Goal: Transaction & Acquisition: Purchase product/service

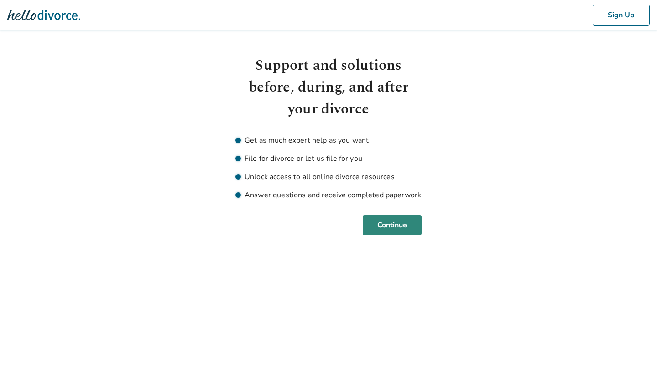
click at [407, 230] on button "Continue" at bounding box center [392, 225] width 59 height 20
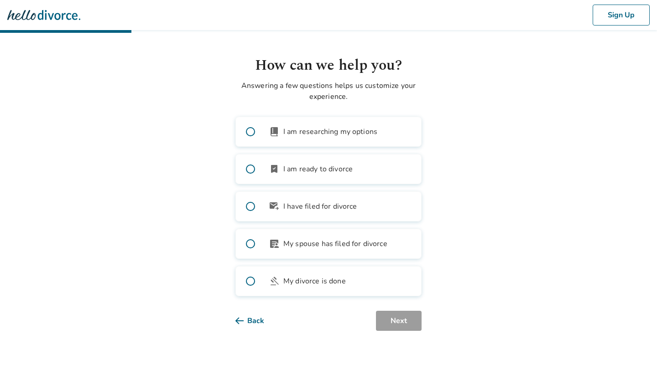
click at [306, 162] on label "bookmark_check I am ready to divorce" at bounding box center [328, 169] width 186 height 30
click at [409, 320] on button "Next" at bounding box center [399, 321] width 46 height 20
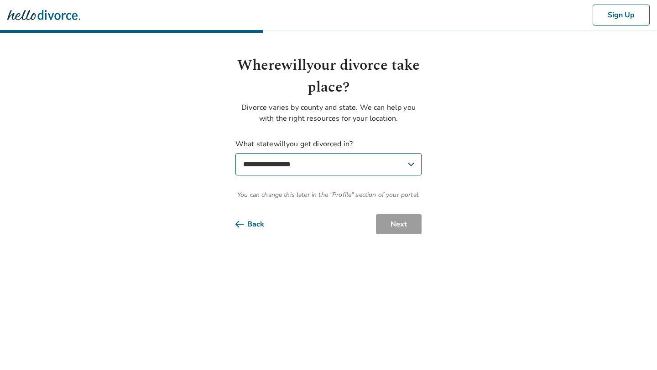
click at [334, 167] on select "**********" at bounding box center [328, 164] width 186 height 22
select select "**"
click at [235, 153] on select "**********" at bounding box center [328, 164] width 186 height 22
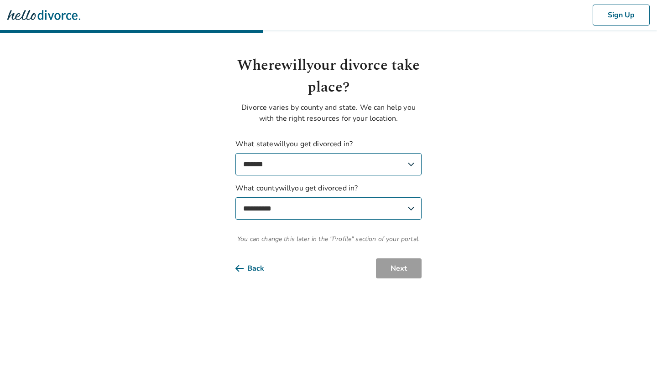
click at [371, 212] on select "**********" at bounding box center [328, 209] width 186 height 22
select select "*******"
click at [235, 198] on select "**********" at bounding box center [328, 209] width 186 height 22
click at [392, 268] on button "Next" at bounding box center [399, 269] width 46 height 20
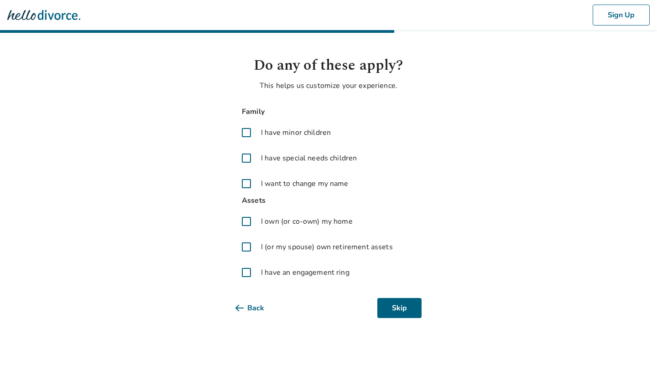
click at [276, 134] on span "I have minor children" at bounding box center [296, 132] width 70 height 11
click at [276, 153] on span "I have special needs children" at bounding box center [309, 158] width 96 height 11
click at [273, 182] on span "I want to change my name" at bounding box center [305, 183] width 88 height 11
click at [271, 228] on label "I own (or co-own) my home" at bounding box center [328, 222] width 186 height 22
drag, startPoint x: 278, startPoint y: 243, endPoint x: 278, endPoint y: 255, distance: 11.9
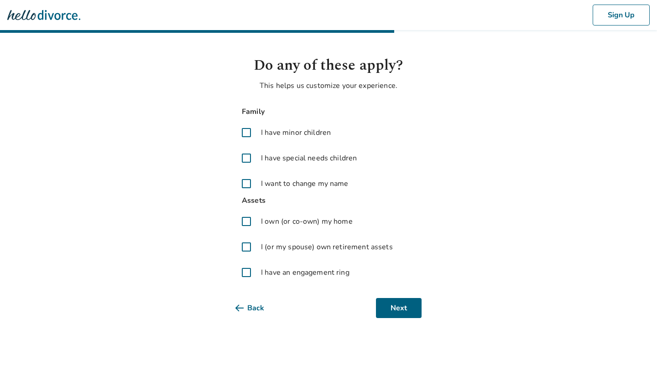
click at [278, 243] on span "I (or my spouse) own retirement assets" at bounding box center [327, 247] width 132 height 11
click at [277, 270] on span "I have an engagement ring" at bounding box center [305, 272] width 89 height 11
click at [404, 311] on button "Next" at bounding box center [399, 308] width 46 height 20
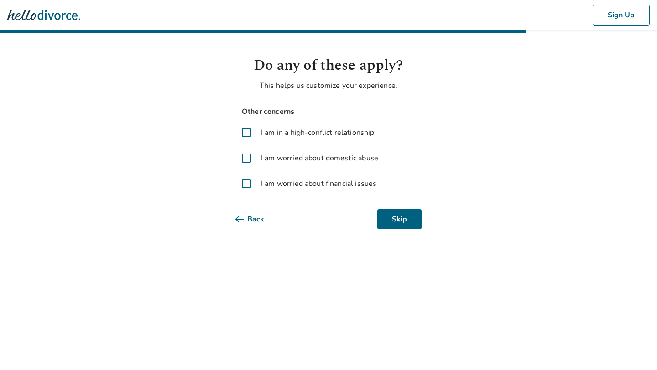
click at [277, 137] on span "I am in a high-conflict relationship" at bounding box center [317, 132] width 113 height 11
drag, startPoint x: 276, startPoint y: 153, endPoint x: 276, endPoint y: 181, distance: 27.8
click at [276, 153] on span "I am worried about domestic abuse" at bounding box center [319, 158] width 117 height 11
click at [278, 187] on span "I am worried about financial issues" at bounding box center [318, 183] width 115 height 11
click at [405, 222] on button "Next" at bounding box center [399, 219] width 46 height 20
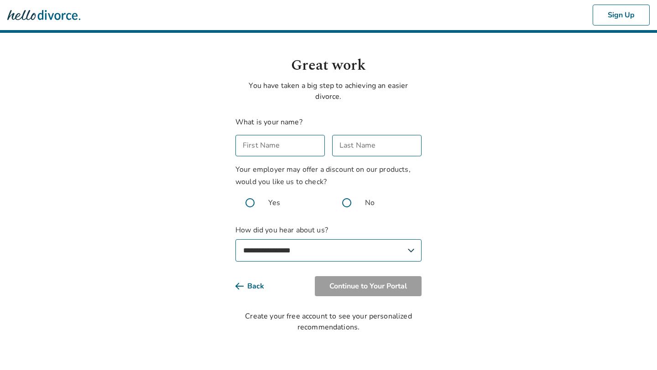
click at [291, 146] on input "First Name" at bounding box center [279, 145] width 89 height 21
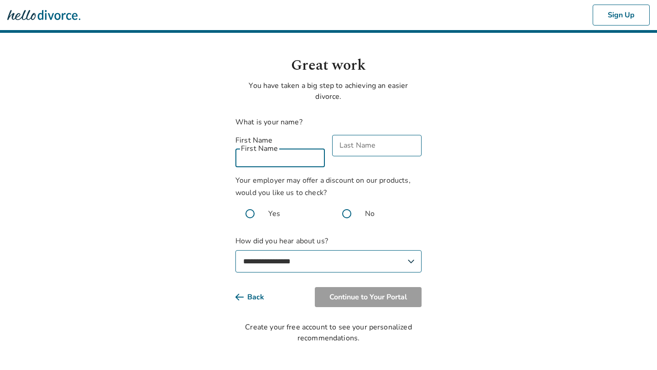
type input "**********"
click at [366, 175] on div "Your employer may offer a discount on our products, would you like us to check?…" at bounding box center [328, 202] width 186 height 54
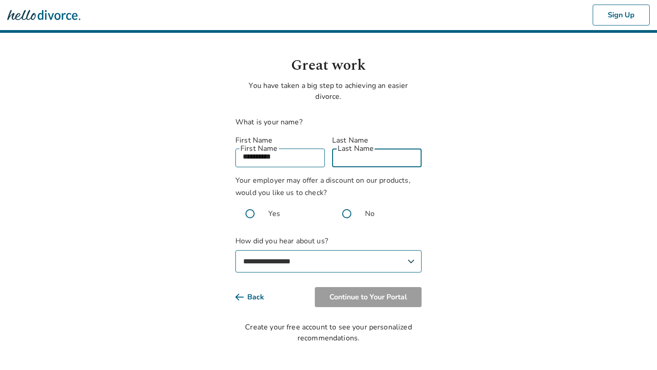
click at [377, 151] on input "Last Name" at bounding box center [376, 156] width 89 height 21
type input "**********"
click at [346, 203] on span at bounding box center [346, 213] width 29 height 29
click at [304, 251] on select "**********" at bounding box center [328, 261] width 186 height 22
click at [235, 250] on select "**********" at bounding box center [328, 261] width 186 height 22
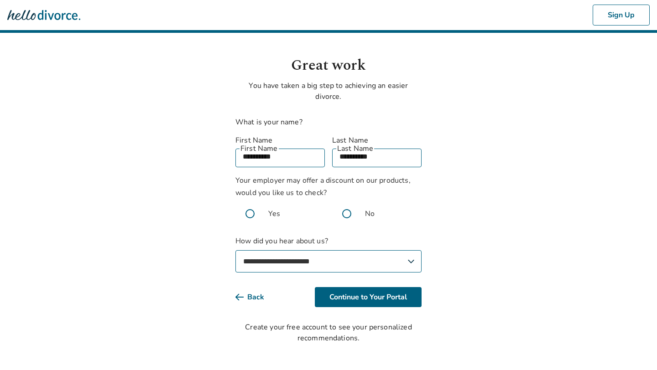
click at [354, 250] on select "**********" at bounding box center [328, 261] width 186 height 22
select select "**********"
click at [235, 250] on select "**********" at bounding box center [328, 261] width 186 height 22
click at [355, 287] on button "Continue to Your Portal" at bounding box center [368, 297] width 107 height 20
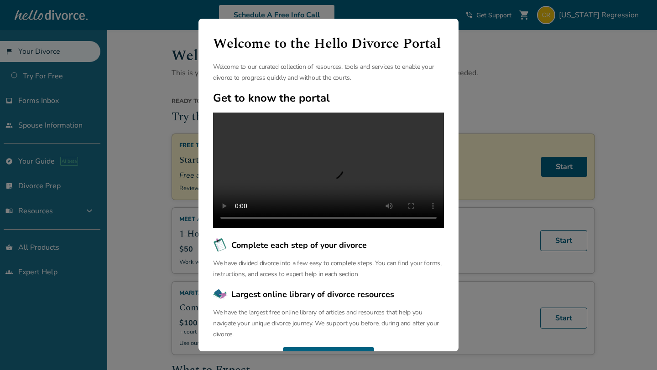
click at [150, 174] on div "Welcome to the Hello Divorce Portal Welcome to our curated collection of resour…" at bounding box center [328, 185] width 657 height 370
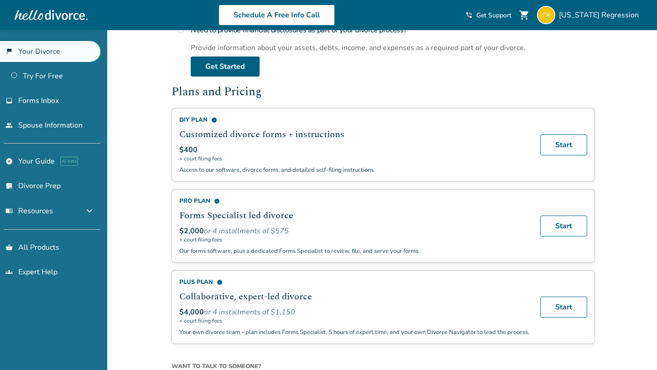
scroll to position [502, 0]
click at [563, 220] on link "Start" at bounding box center [563, 226] width 47 height 21
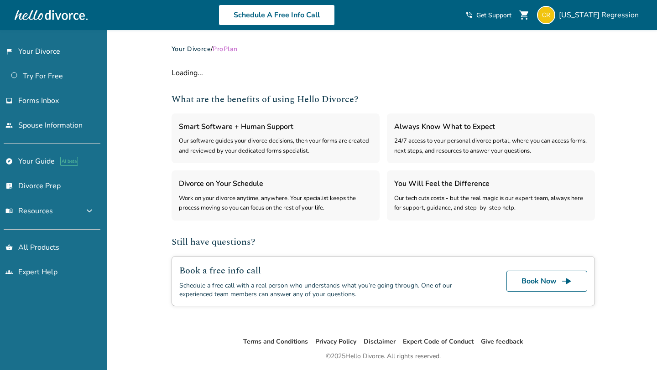
select select "***"
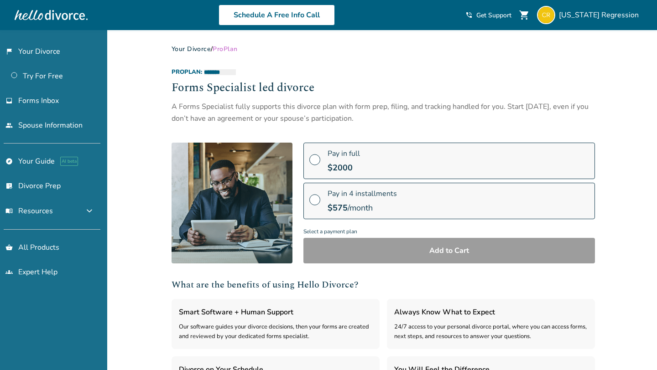
click at [328, 156] on span "Pay in full" at bounding box center [344, 154] width 32 height 10
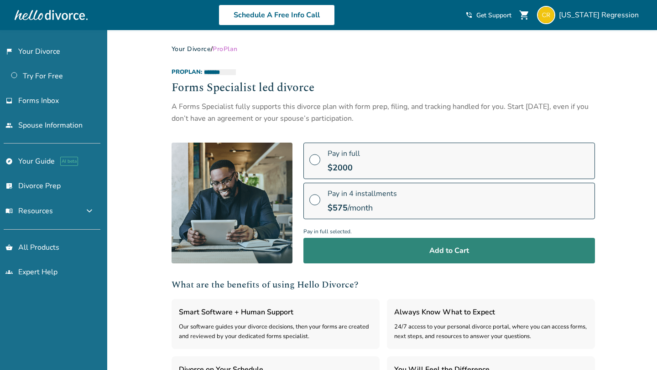
click at [434, 255] on button "Add to Cart" at bounding box center [449, 251] width 292 height 26
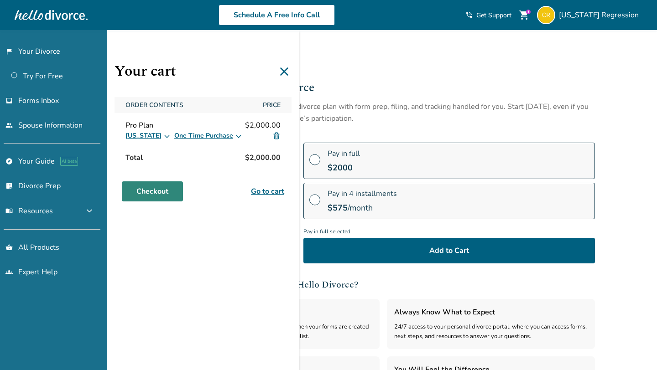
click at [161, 188] on link "Checkout" at bounding box center [152, 192] width 61 height 20
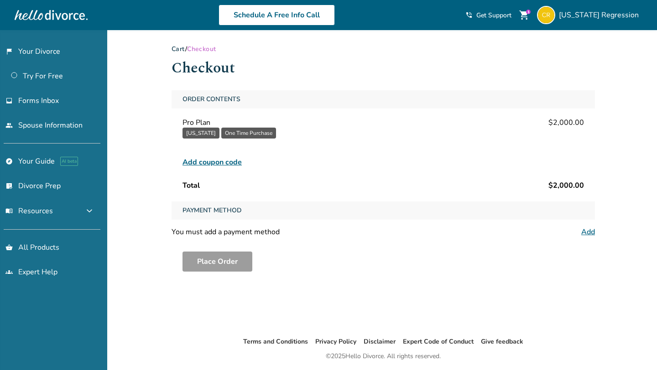
click at [229, 162] on span "Add coupon code" at bounding box center [211, 162] width 59 height 11
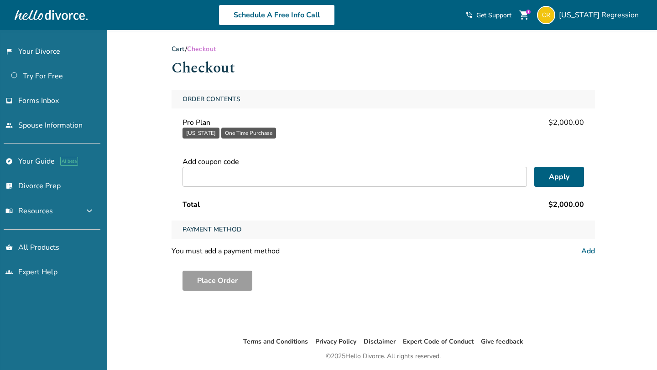
click at [247, 173] on input "text" at bounding box center [354, 177] width 344 height 20
paste input "**********"
type input "**********"
click at [542, 175] on button "Apply" at bounding box center [559, 177] width 50 height 20
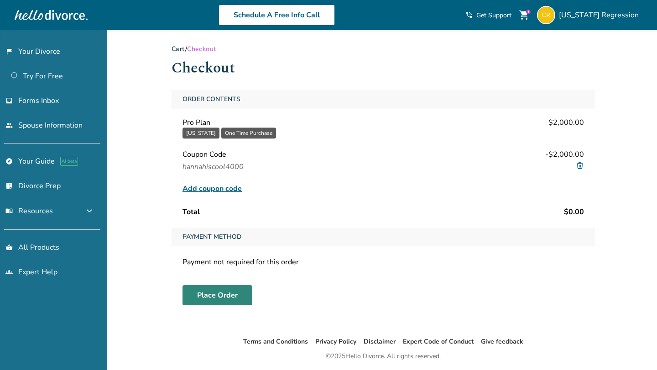
click at [215, 291] on button "Place Order" at bounding box center [217, 296] width 70 height 20
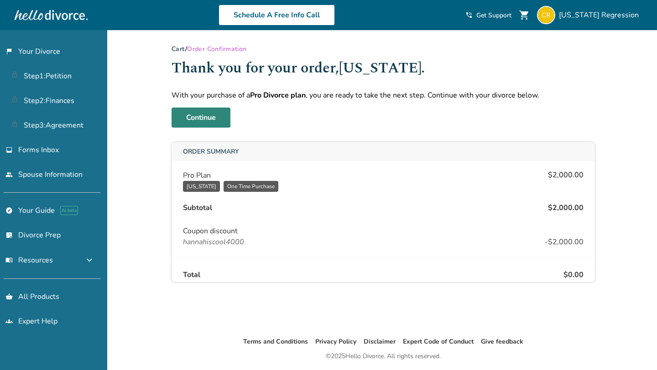
click at [206, 119] on link "Continue" at bounding box center [201, 118] width 59 height 20
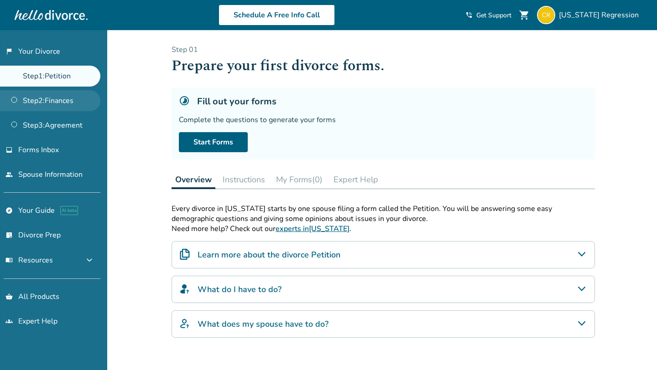
click at [89, 103] on link "Step 2 : Finances" at bounding box center [50, 100] width 100 height 21
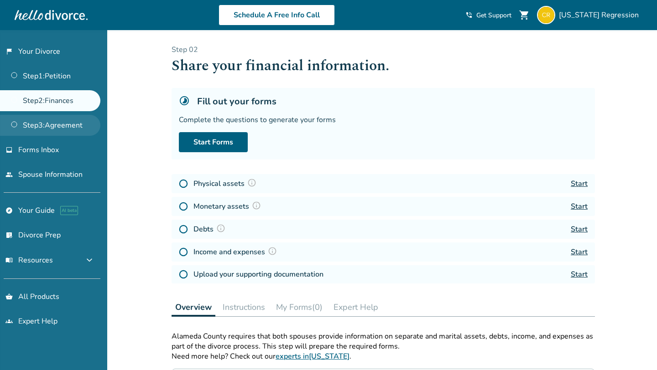
click at [59, 124] on link "Step 3 : Agreement" at bounding box center [50, 125] width 100 height 21
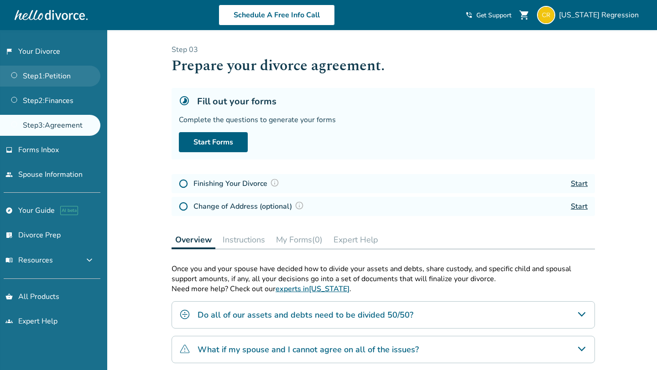
click at [60, 80] on link "Step 1 : Petition" at bounding box center [50, 76] width 100 height 21
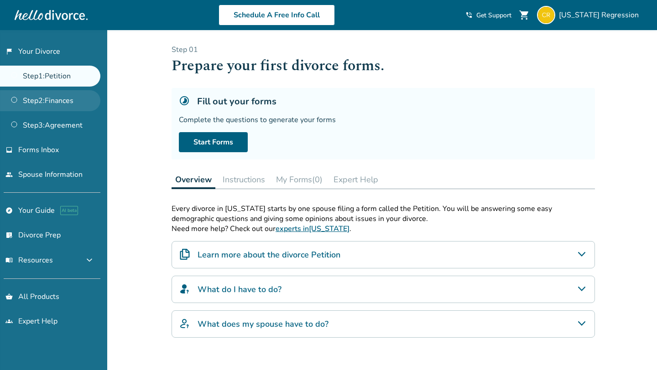
click at [59, 100] on link "Step 2 : Finances" at bounding box center [50, 100] width 100 height 21
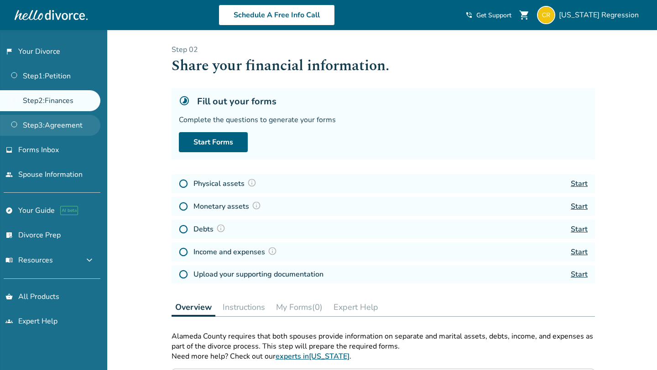
click at [54, 121] on link "Step 3 : Agreement" at bounding box center [50, 125] width 100 height 21
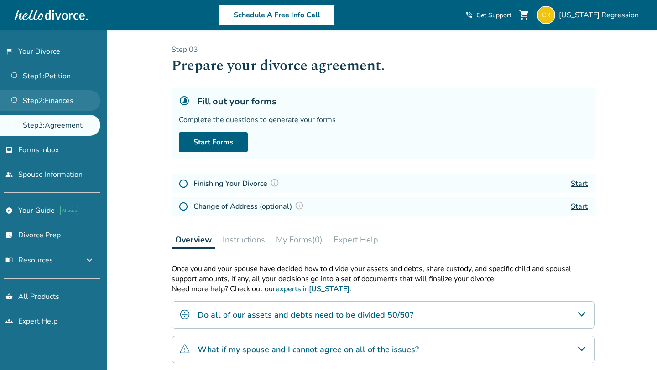
click at [61, 106] on link "Step 2 : Finances" at bounding box center [50, 100] width 100 height 21
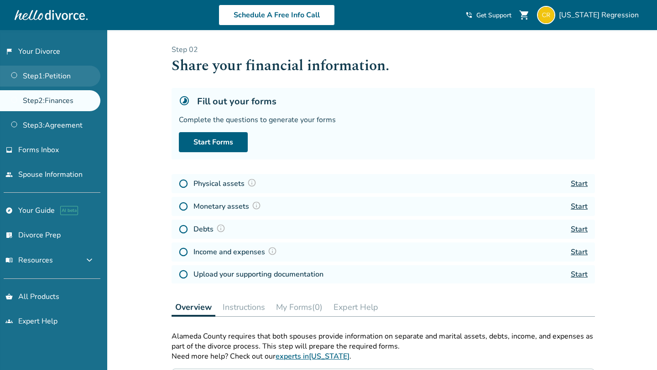
click at [73, 81] on link "Step 1 : Petition" at bounding box center [50, 76] width 100 height 21
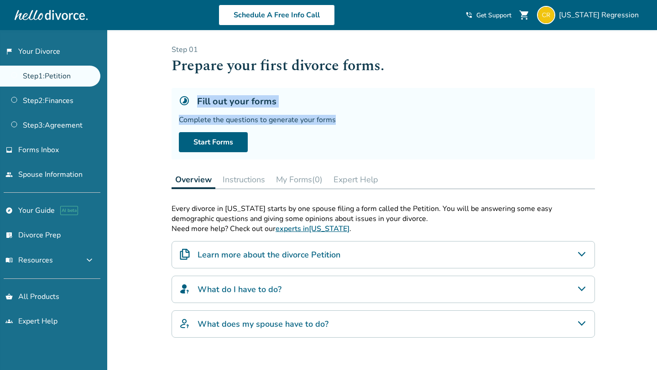
drag, startPoint x: 180, startPoint y: 97, endPoint x: 333, endPoint y: 119, distance: 154.8
click at [333, 119] on div "Fill out your forms Complete the questions to generate your forms Start Forms" at bounding box center [383, 124] width 423 height 72
click at [316, 119] on div "Complete the questions to generate your forms" at bounding box center [383, 120] width 409 height 10
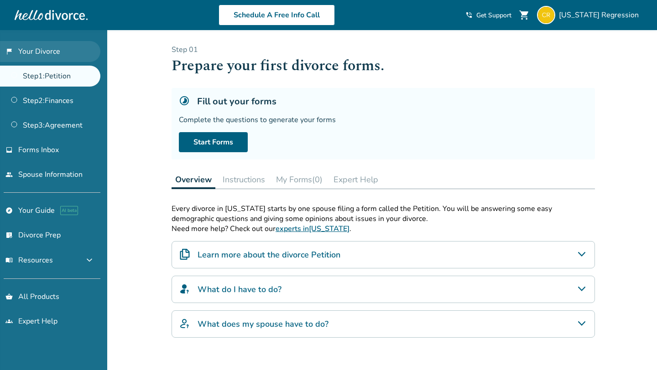
click at [57, 55] on link "flag_2 Your Divorce" at bounding box center [50, 51] width 100 height 21
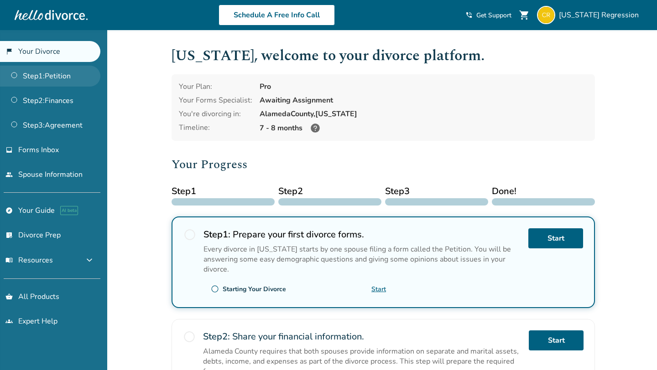
click at [49, 70] on link "Step 1 : Petition" at bounding box center [50, 76] width 100 height 21
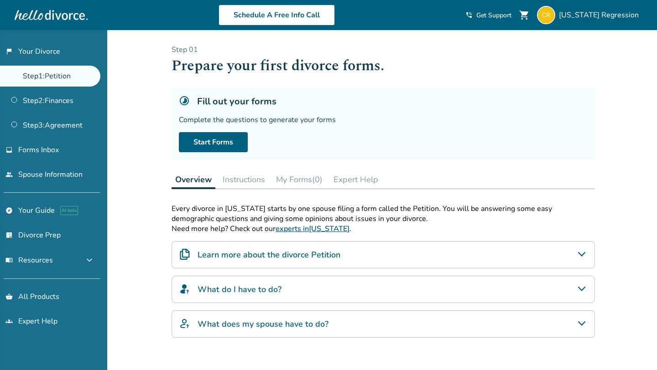
click at [150, 147] on div "Added to cart Step 0 1 Prepare your first divorce forms. Fill out your forms Co…" at bounding box center [328, 259] width 657 height 458
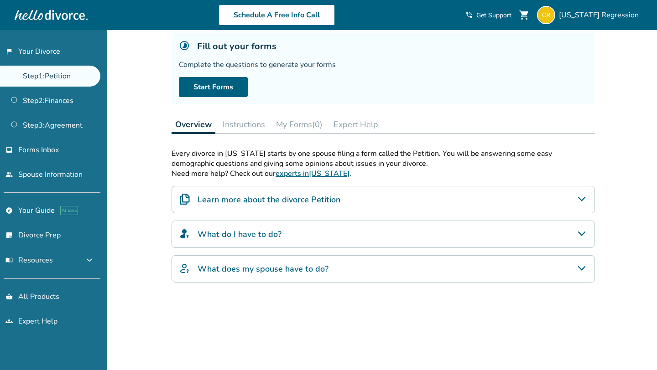
scroll to position [55, 0]
click at [235, 127] on button "Instructions" at bounding box center [244, 125] width 50 height 18
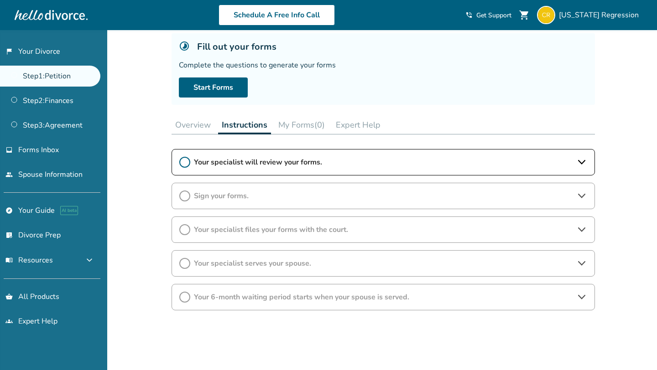
click at [217, 158] on span "Your specialist will review your forms." at bounding box center [383, 162] width 379 height 10
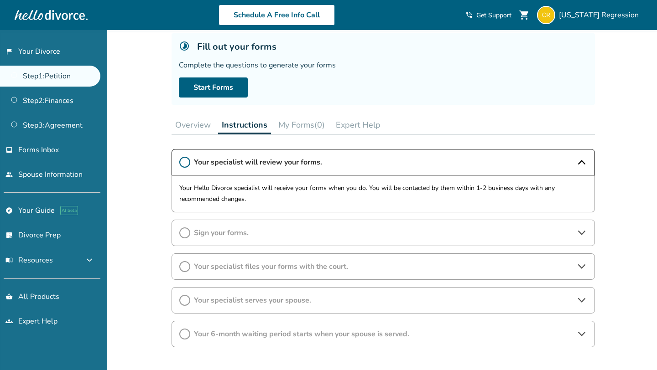
click at [217, 158] on span "Your specialist will review your forms." at bounding box center [383, 162] width 379 height 10
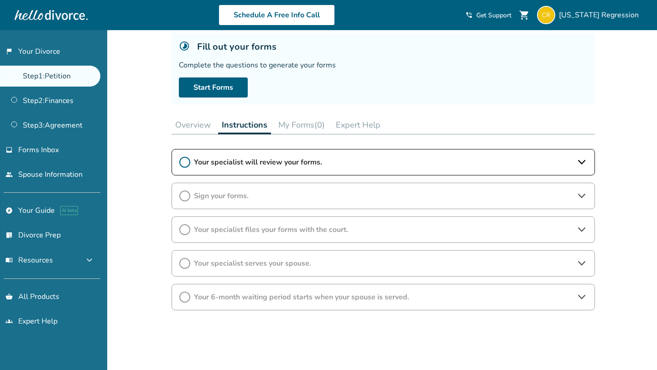
click at [204, 130] on button "Overview" at bounding box center [193, 125] width 43 height 18
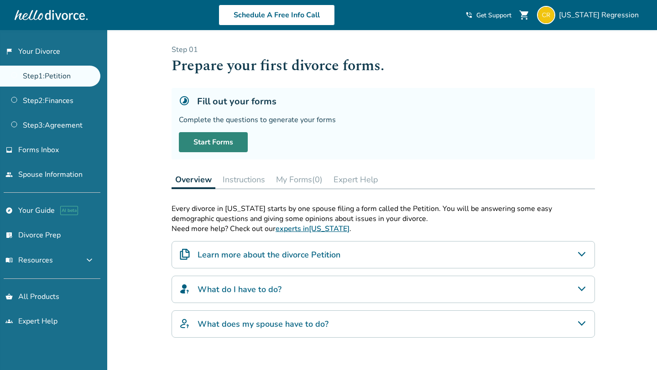
click at [211, 136] on link "Start Forms" at bounding box center [213, 142] width 69 height 20
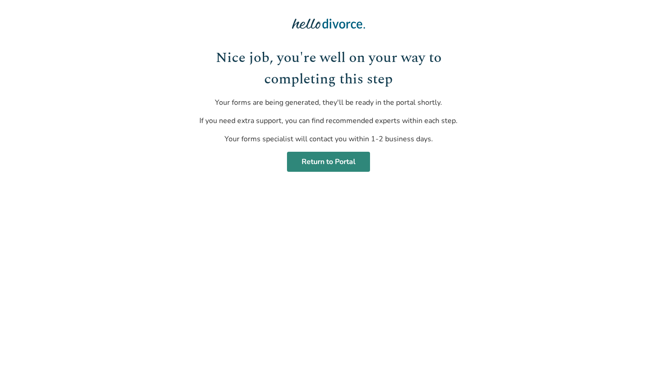
click at [335, 166] on link "Return to Portal" at bounding box center [328, 162] width 83 height 20
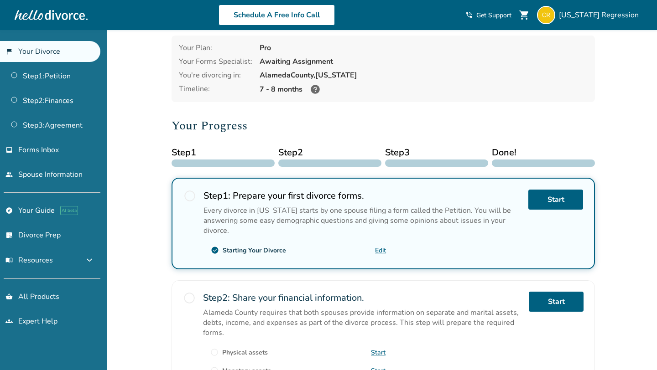
scroll to position [40, 0]
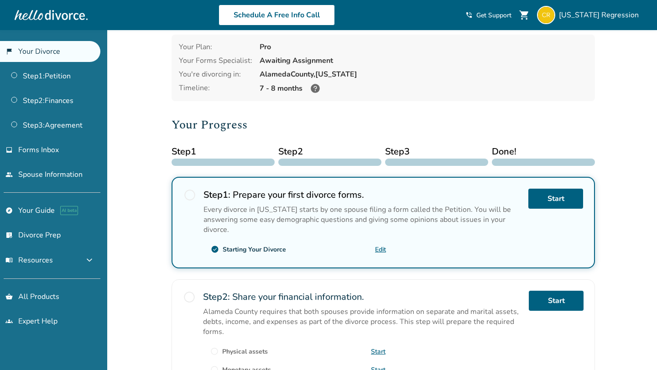
click at [189, 193] on span "radio_button_unchecked" at bounding box center [189, 195] width 13 height 13
click at [146, 155] on div "Added to cart [US_STATE] , welcome to your divorce platform. Your Plan: Pro You…" at bounding box center [328, 306] width 657 height 633
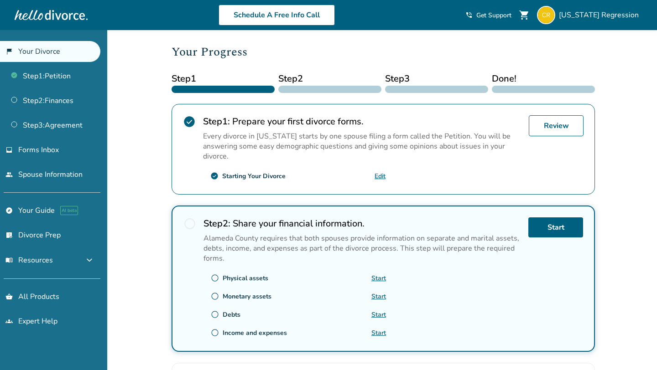
scroll to position [114, 0]
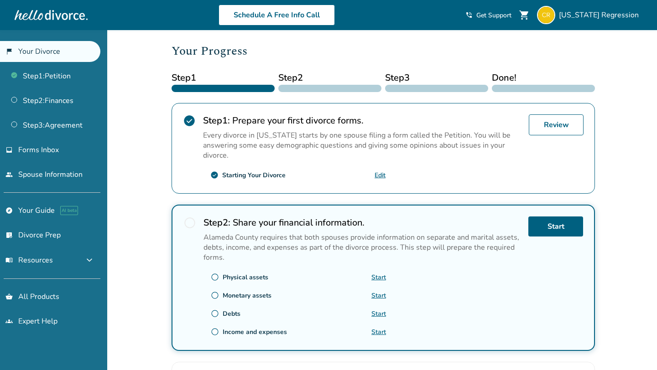
click at [382, 273] on link "Start" at bounding box center [378, 277] width 15 height 9
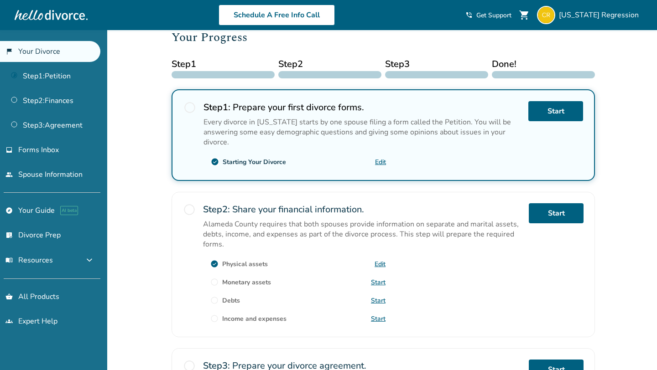
scroll to position [100, 0]
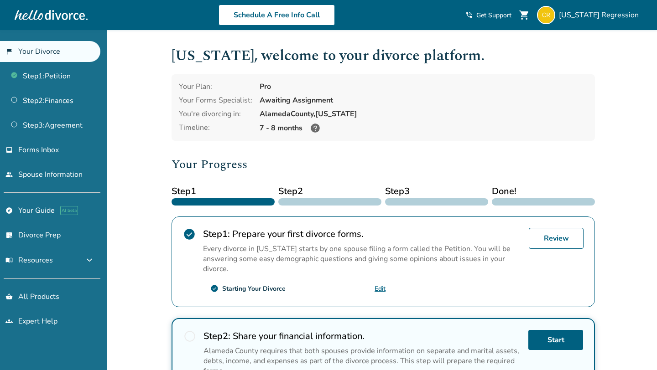
click at [56, 49] on link "flag_2 Your Divorce" at bounding box center [50, 51] width 100 height 21
click at [55, 78] on link "Step 1 : Petition" at bounding box center [50, 76] width 100 height 21
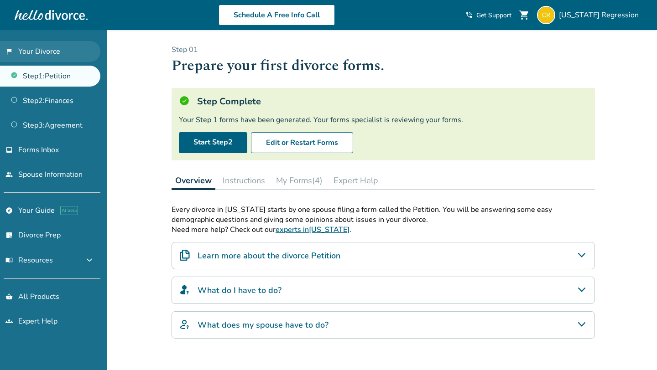
click at [65, 53] on link "flag_2 Your Divorce" at bounding box center [50, 51] width 100 height 21
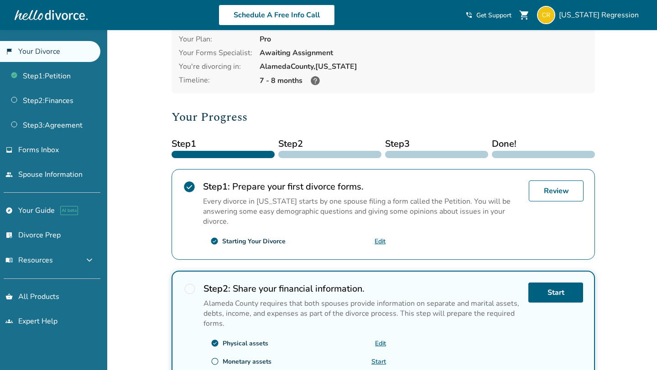
scroll to position [103, 0]
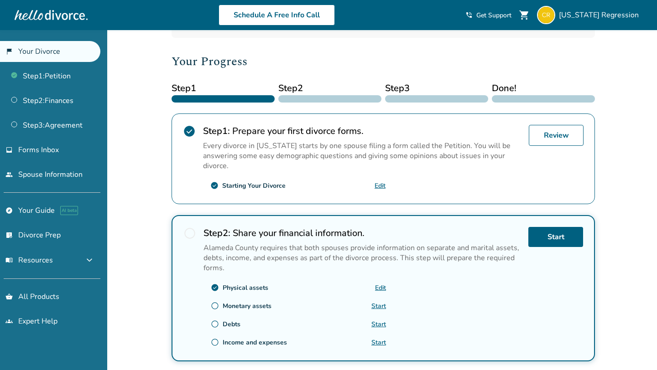
click at [340, 236] on h2 "Step 2 : Share your financial information." at bounding box center [362, 233] width 318 height 12
click at [560, 231] on link "Start" at bounding box center [555, 237] width 55 height 20
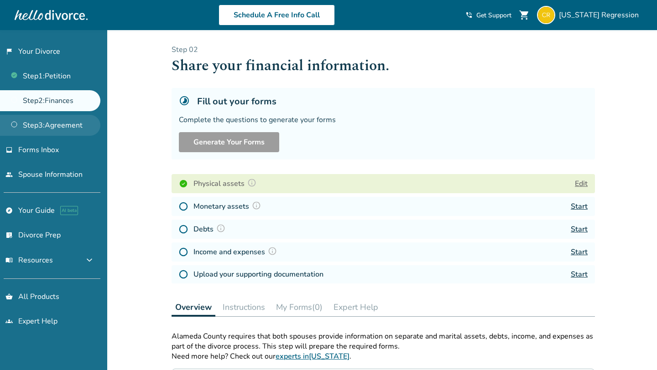
click at [44, 123] on link "Step 3 : Agreement" at bounding box center [50, 125] width 100 height 21
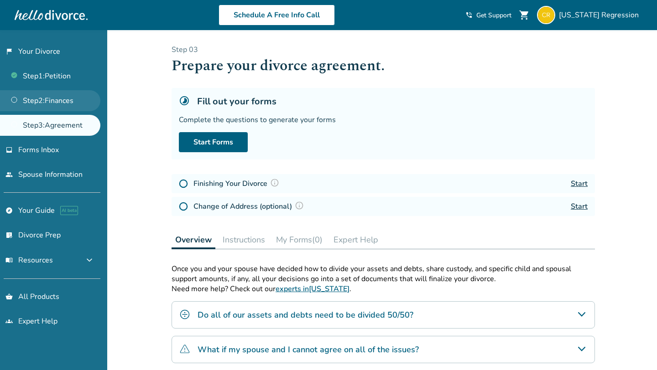
click at [53, 103] on link "Step 2 : Finances" at bounding box center [50, 100] width 100 height 21
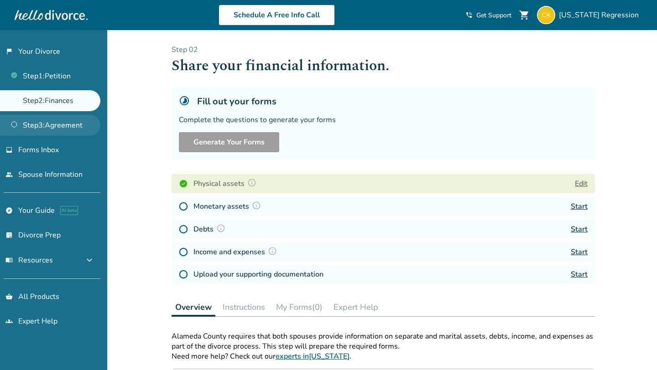
click at [64, 125] on link "Step 3 : Agreement" at bounding box center [50, 125] width 100 height 21
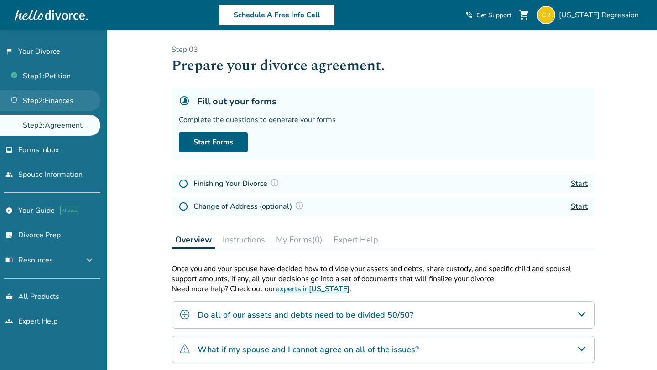
click at [64, 101] on link "Step 2 : Finances" at bounding box center [50, 100] width 100 height 21
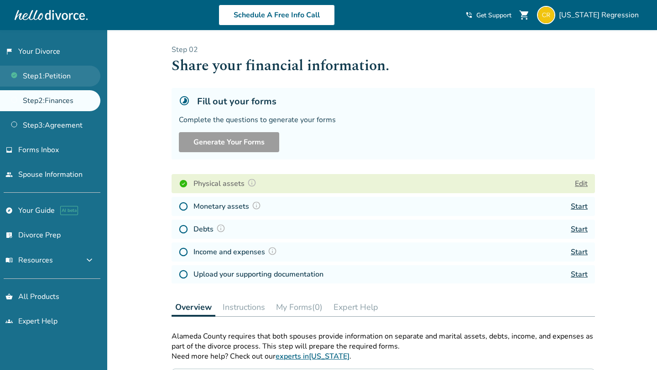
click at [63, 72] on link "Step 1 : Petition" at bounding box center [50, 76] width 100 height 21
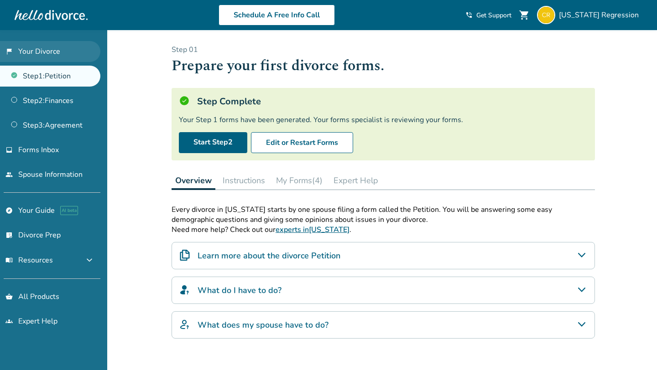
click at [63, 51] on link "flag_2 Your Divorce" at bounding box center [50, 51] width 100 height 21
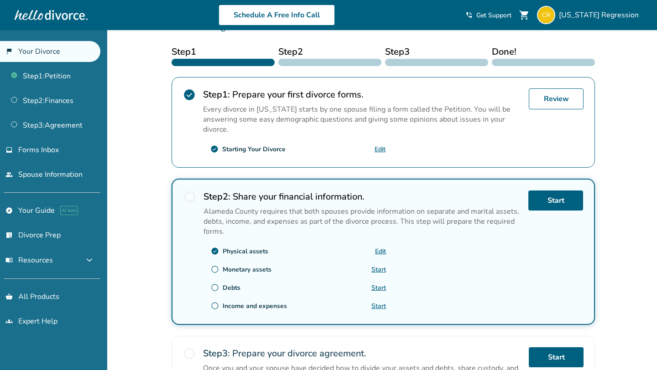
scroll to position [142, 0]
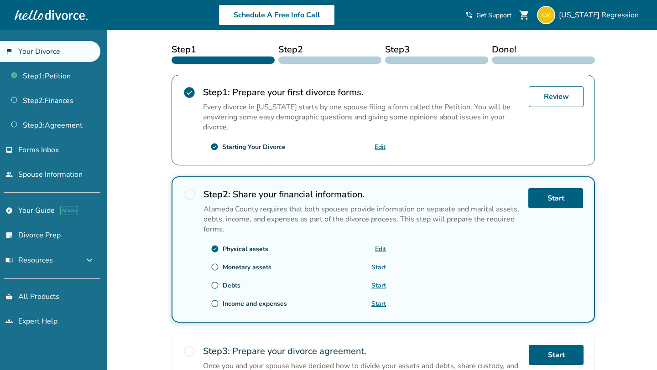
click at [385, 267] on link "Start" at bounding box center [378, 267] width 15 height 9
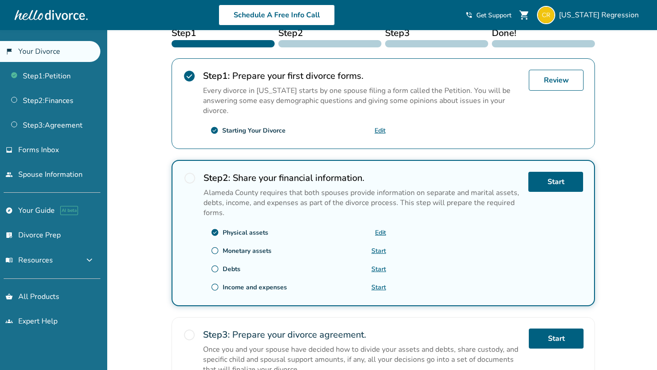
scroll to position [177, 0]
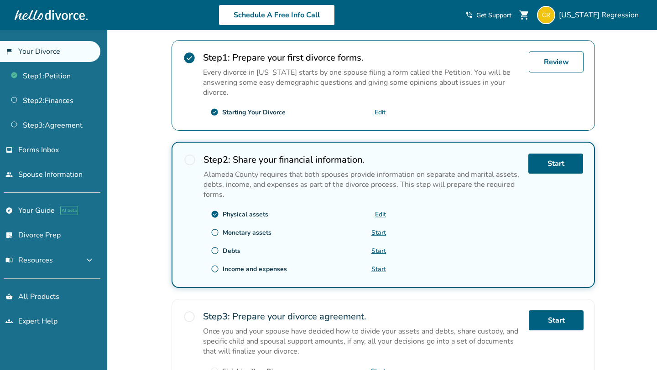
click at [213, 229] on span "radio_button_unchecked" at bounding box center [215, 233] width 8 height 8
click at [253, 232] on div "Monetary assets" at bounding box center [247, 233] width 49 height 9
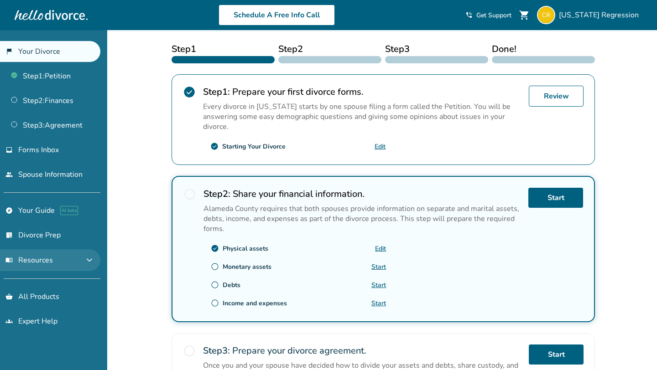
scroll to position [141, 0]
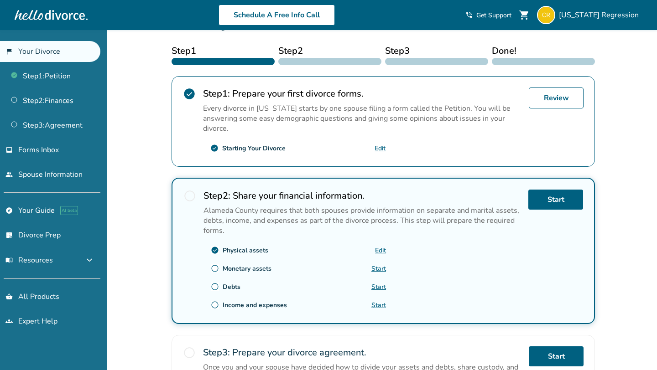
click at [189, 193] on span "radio_button_unchecked" at bounding box center [189, 196] width 13 height 13
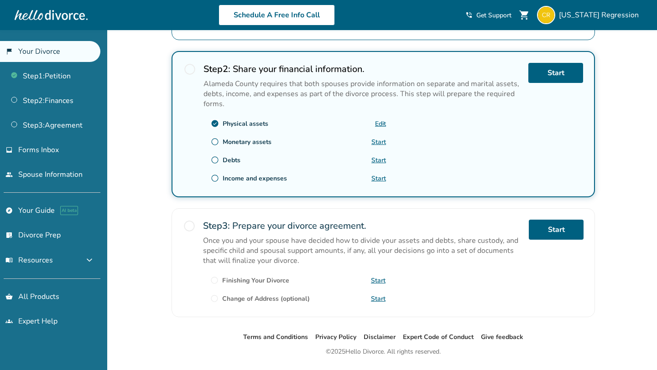
scroll to position [268, 0]
click at [187, 223] on span "radio_button_unchecked" at bounding box center [189, 225] width 13 height 13
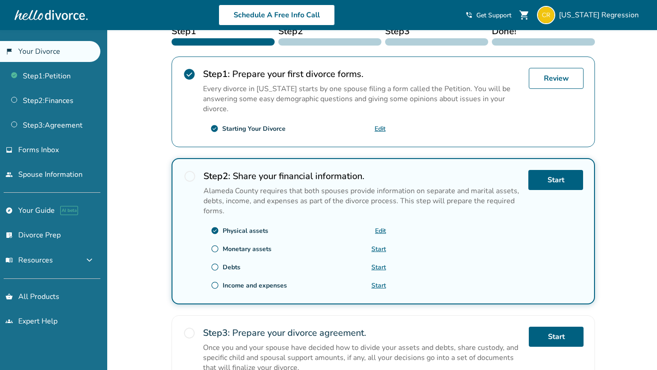
scroll to position [186, 0]
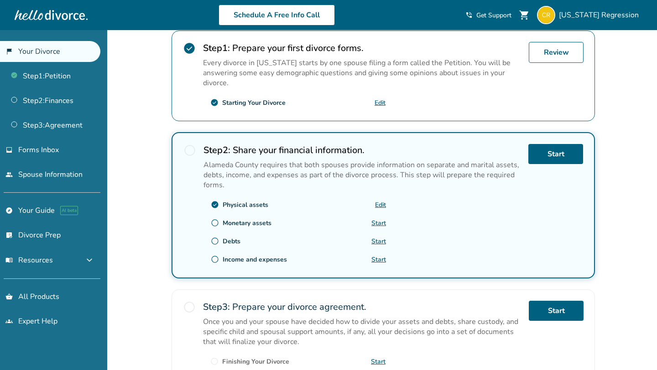
click at [384, 222] on link "Start" at bounding box center [378, 223] width 15 height 9
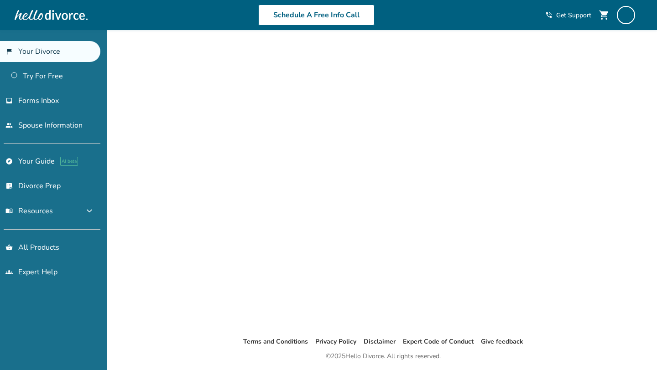
scroll to position [30, 0]
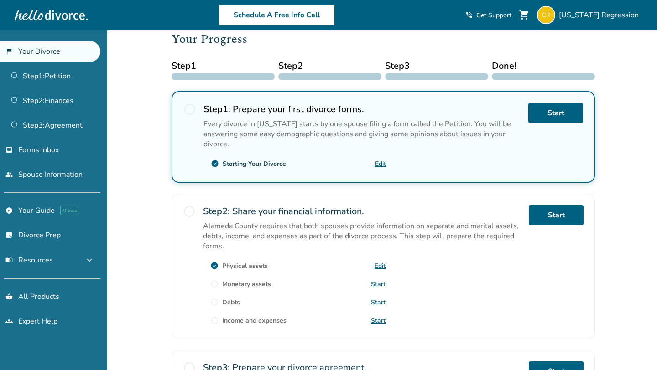
scroll to position [119, 0]
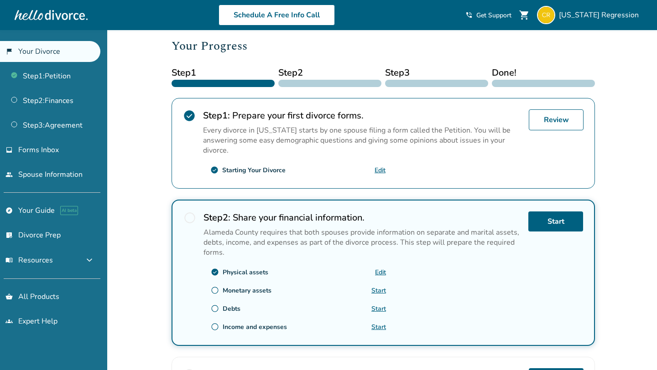
click at [146, 184] on div "Added to cart [US_STATE] , welcome to your divorce platform. Your Plan: Pro You…" at bounding box center [328, 227] width 657 height 633
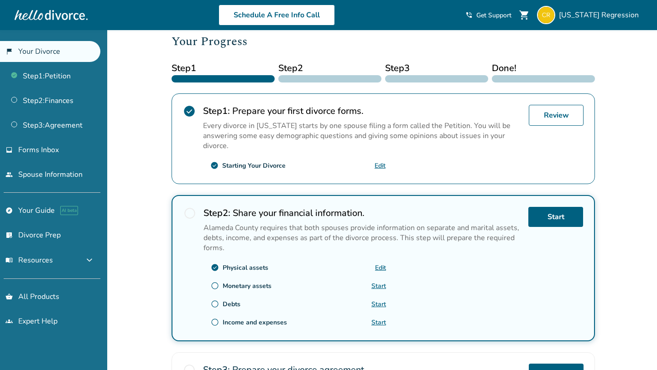
scroll to position [103, 0]
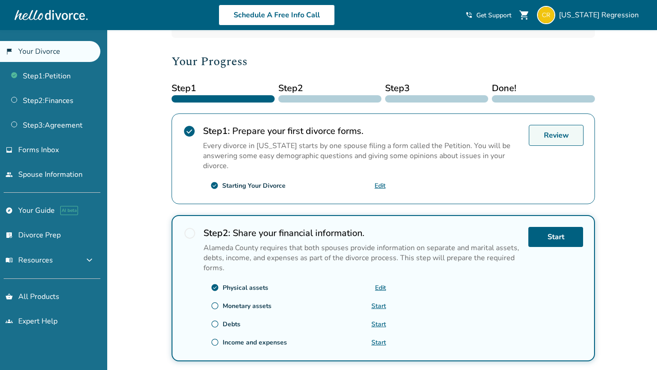
click at [549, 127] on link "Review" at bounding box center [556, 135] width 55 height 21
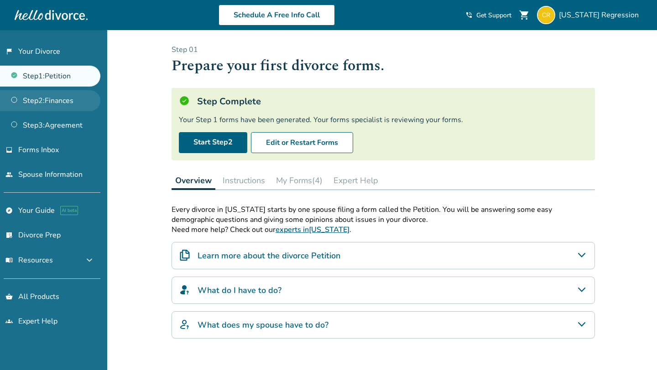
click at [54, 94] on link "Step 2 : Finances" at bounding box center [50, 100] width 100 height 21
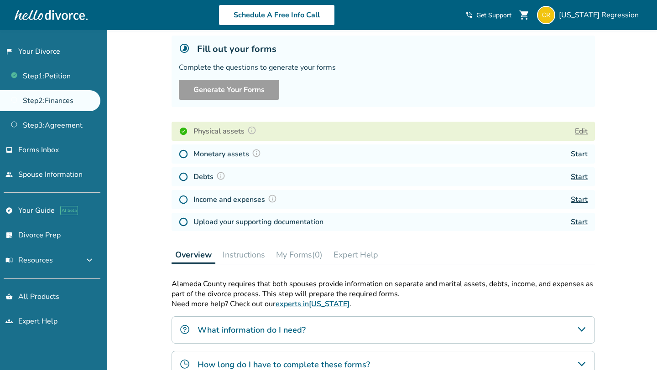
scroll to position [53, 0]
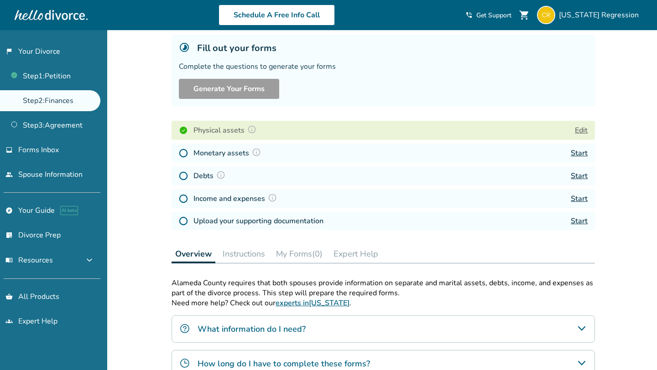
click at [576, 154] on link "Start" at bounding box center [579, 153] width 17 height 10
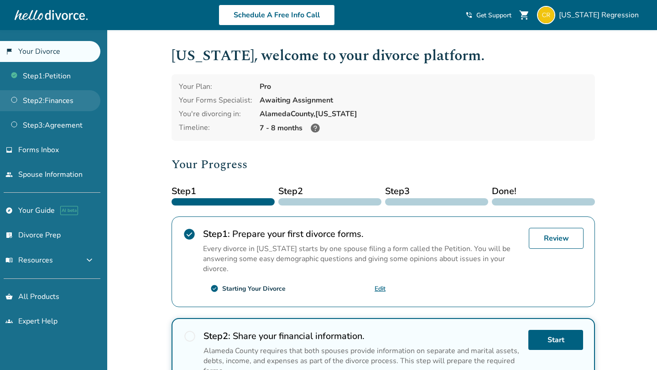
click at [64, 98] on link "Step 2 : Finances" at bounding box center [50, 100] width 100 height 21
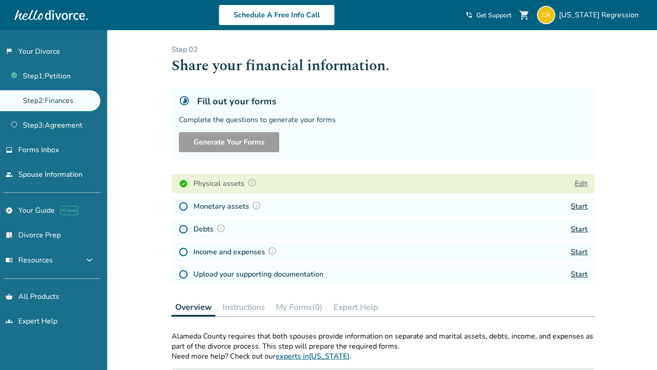
click at [230, 205] on h4 "Monetary assets" at bounding box center [228, 207] width 70 height 12
click at [203, 206] on h4 "Monetary assets" at bounding box center [228, 207] width 70 height 12
click at [64, 50] on link "flag_2 Your Divorce" at bounding box center [50, 51] width 100 height 21
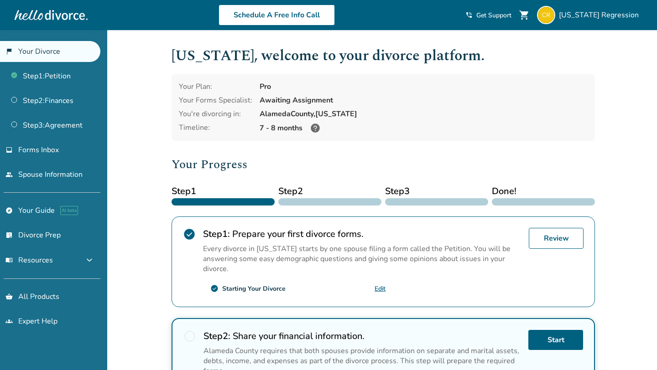
click at [38, 88] on ul "Step 1 : Petition Step 2 : Finances Step 3 : Agreement" at bounding box center [50, 99] width 100 height 74
click at [38, 96] on link "Step 2 : Finances" at bounding box center [50, 100] width 100 height 21
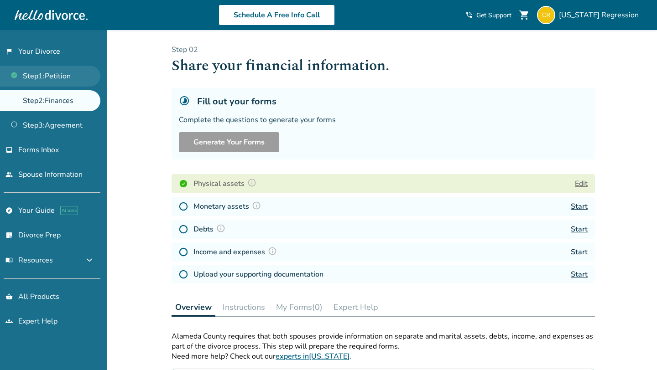
click at [59, 71] on link "Step 1 : Petition" at bounding box center [50, 76] width 100 height 21
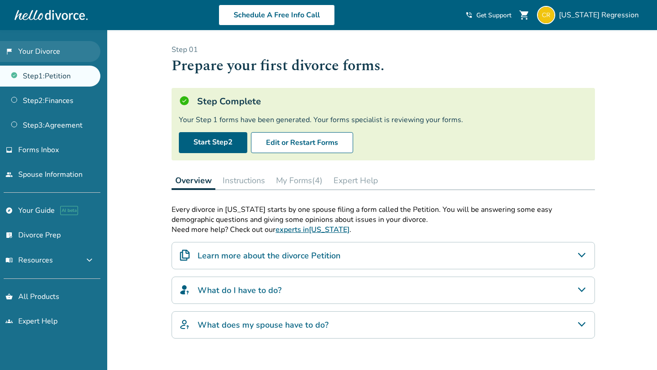
click at [75, 54] on link "flag_2 Your Divorce" at bounding box center [50, 51] width 100 height 21
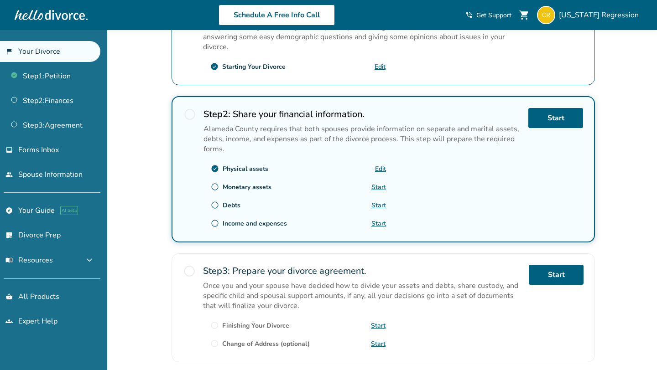
scroll to position [221, 0]
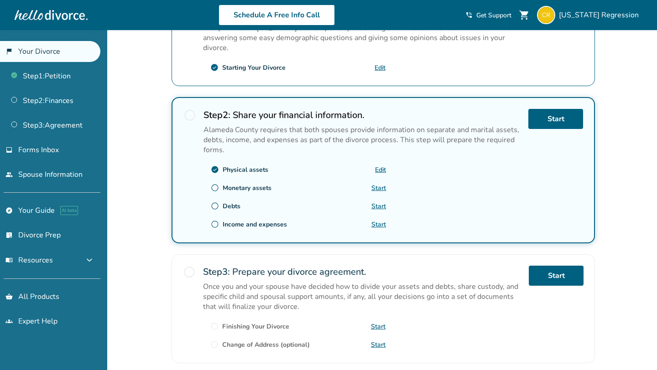
click at [144, 194] on div "Added to cart California , welcome to your divorce platform. Your Plan: Pro You…" at bounding box center [328, 125] width 657 height 633
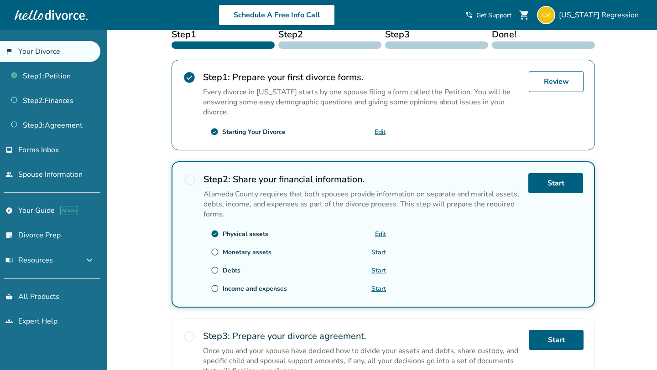
scroll to position [0, 0]
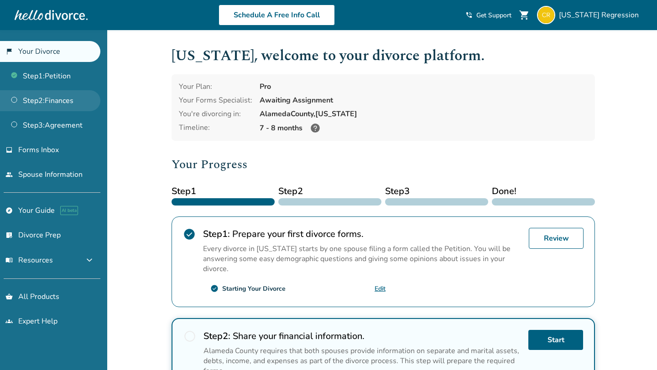
click at [75, 99] on link "Step 2 : Finances" at bounding box center [50, 100] width 100 height 21
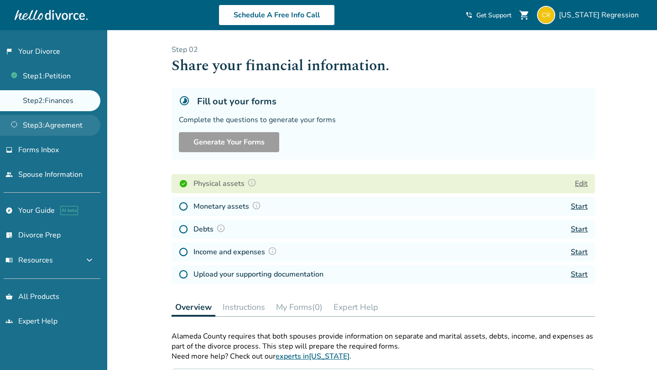
click at [47, 116] on link "Step 3 : Agreement" at bounding box center [50, 125] width 100 height 21
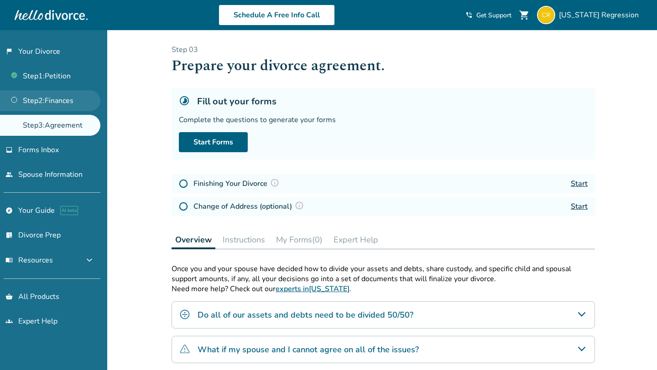
click at [65, 97] on link "Step 2 : Finances" at bounding box center [50, 100] width 100 height 21
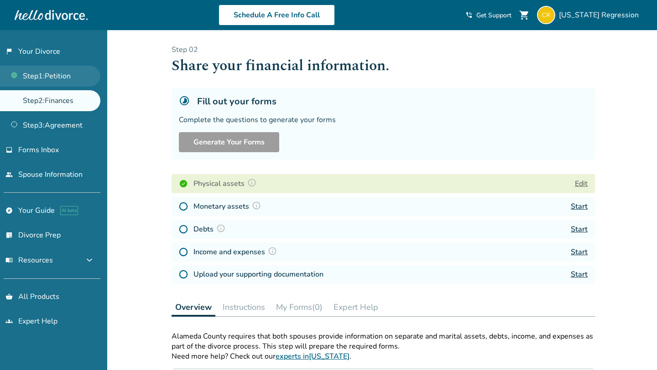
click at [74, 75] on link "Step 1 : Petition" at bounding box center [50, 76] width 100 height 21
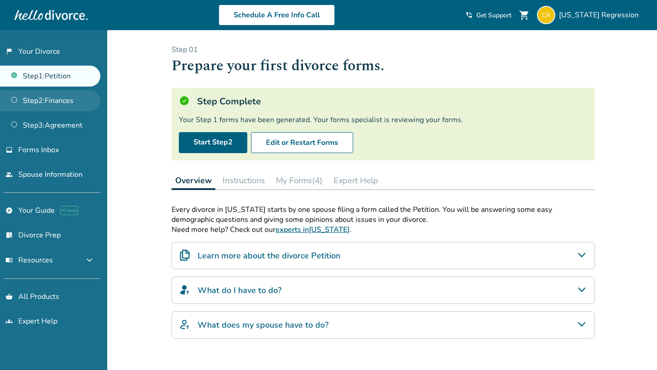
click at [59, 102] on link "Step 2 : Finances" at bounding box center [50, 100] width 100 height 21
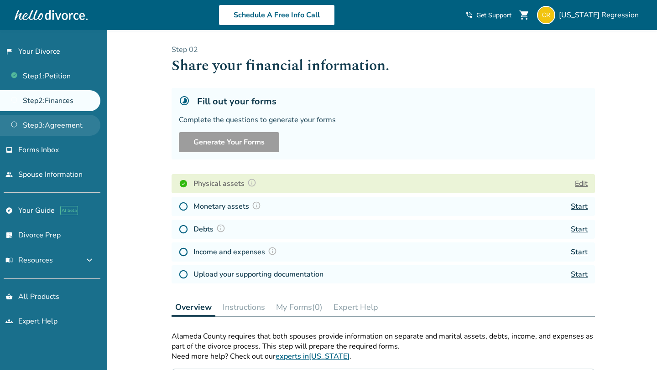
click at [21, 125] on link "Step 3 : Agreement" at bounding box center [50, 125] width 100 height 21
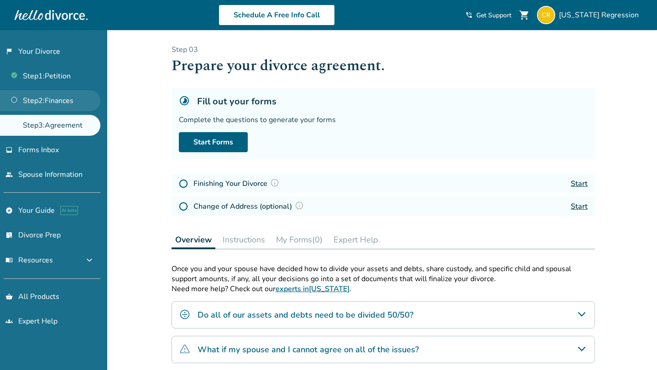
click at [54, 99] on link "Step 2 : Finances" at bounding box center [50, 100] width 100 height 21
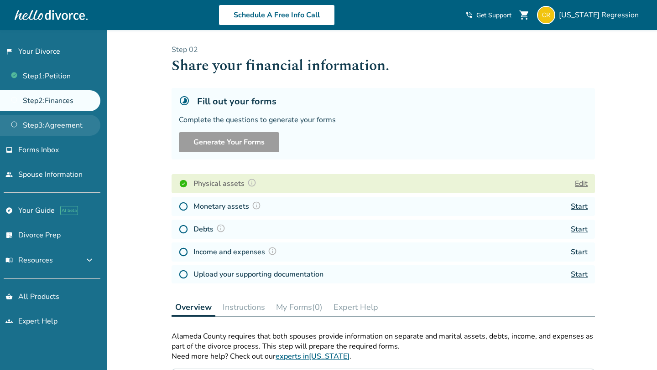
click at [29, 134] on link "Step 3 : Agreement" at bounding box center [50, 125] width 100 height 21
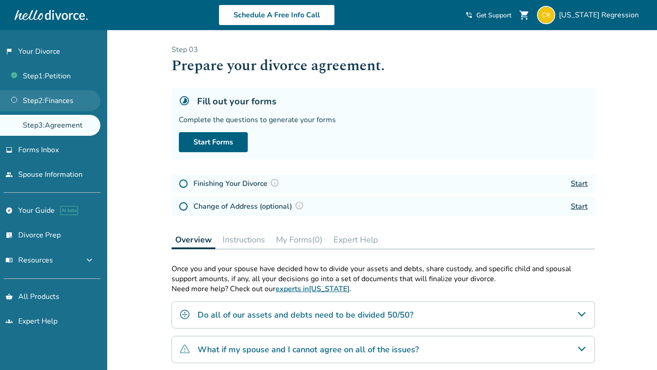
click at [75, 100] on link "Step 2 : Finances" at bounding box center [50, 100] width 100 height 21
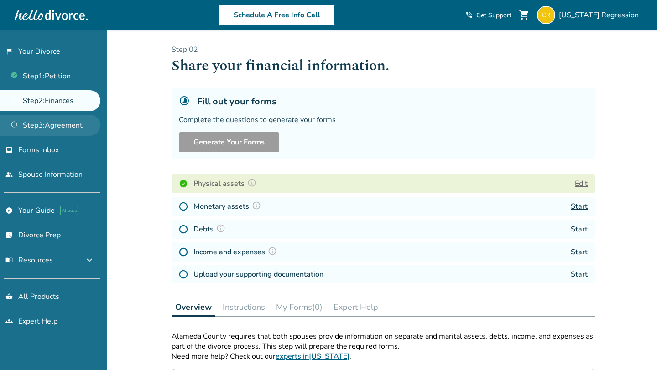
click at [54, 130] on link "Step 3 : Agreement" at bounding box center [50, 125] width 100 height 21
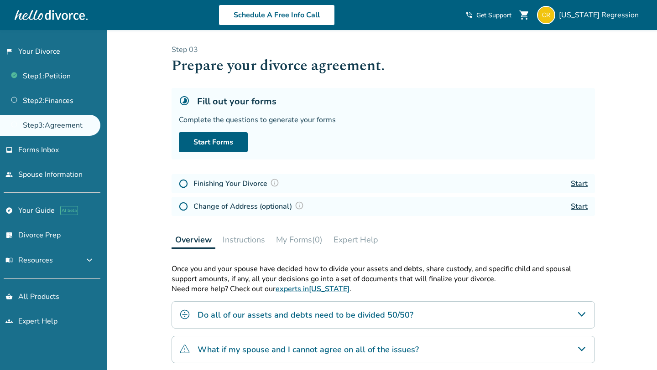
click at [182, 97] on icon at bounding box center [184, 100] width 11 height 11
click at [65, 104] on link "Step 2 : Finances" at bounding box center [50, 100] width 100 height 21
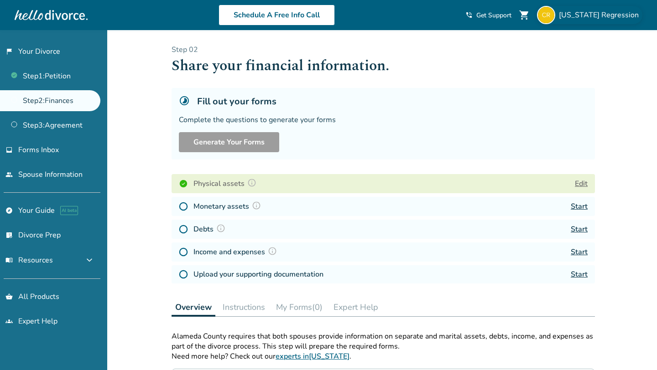
click at [600, 20] on span "California Regression" at bounding box center [600, 15] width 83 height 10
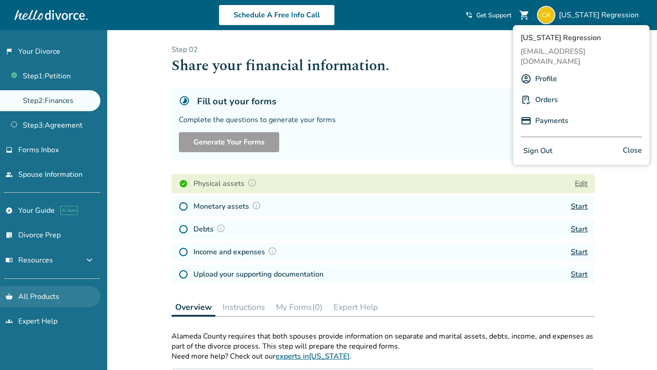
click at [31, 296] on link "shopping_basket All Products" at bounding box center [50, 296] width 100 height 21
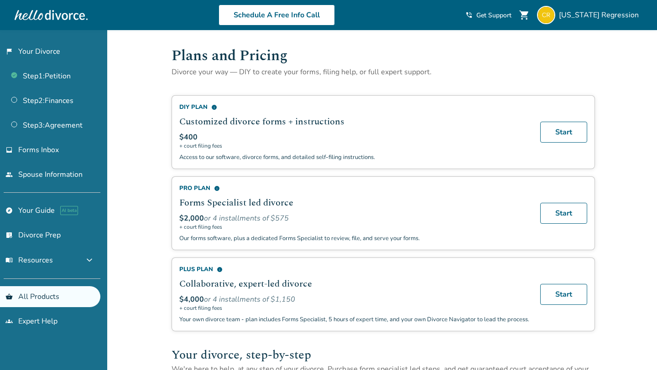
click at [188, 70] on p "Divorce your way — DIY to create your forms, filing help, or full expert suppor…" at bounding box center [383, 72] width 423 height 10
drag, startPoint x: 188, startPoint y: 70, endPoint x: 262, endPoint y: 70, distance: 74.4
click at [262, 70] on p "Divorce your way — DIY to create your forms, filing help, or full expert suppor…" at bounding box center [383, 72] width 423 height 10
click at [555, 132] on link "Start" at bounding box center [563, 132] width 47 height 21
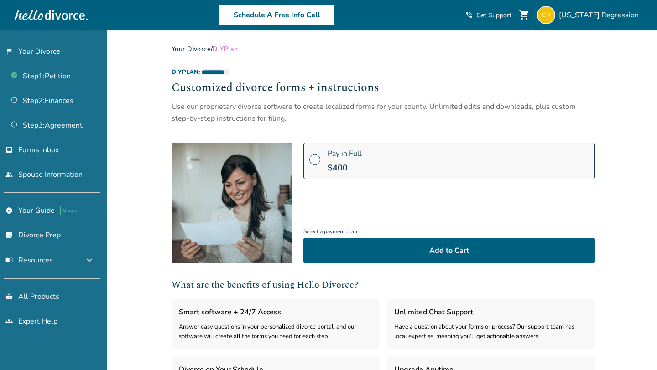
click at [372, 265] on div "**********" at bounding box center [383, 269] width 423 height 448
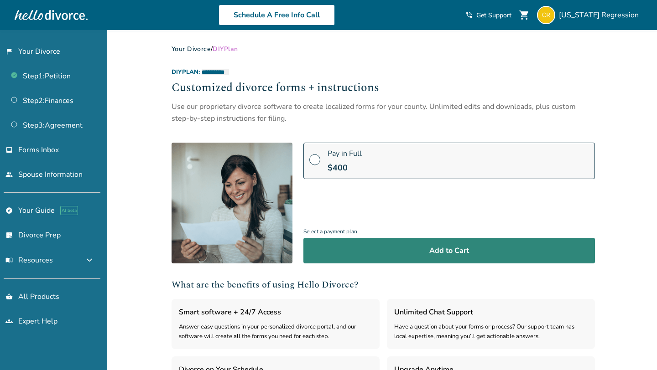
click at [373, 259] on button "Add to Cart" at bounding box center [449, 251] width 292 height 26
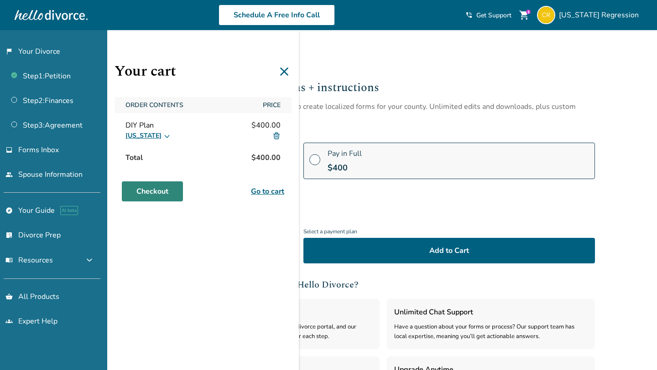
click at [151, 198] on link "Checkout" at bounding box center [152, 192] width 61 height 20
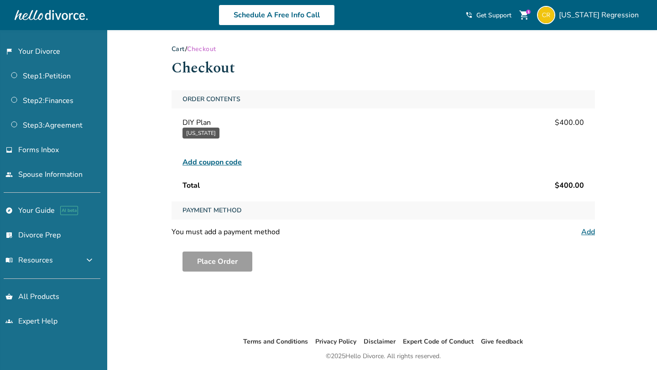
click at [219, 159] on span "Add coupon code" at bounding box center [211, 162] width 59 height 11
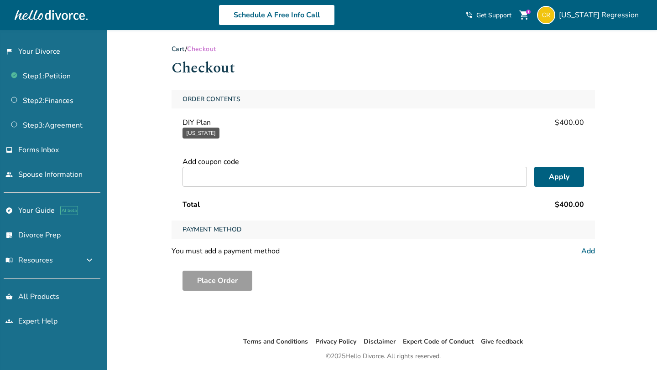
click at [226, 182] on input "text" at bounding box center [354, 177] width 344 height 20
paste input "**********"
type input "**********"
click at [550, 171] on button "Apply" at bounding box center [559, 177] width 50 height 20
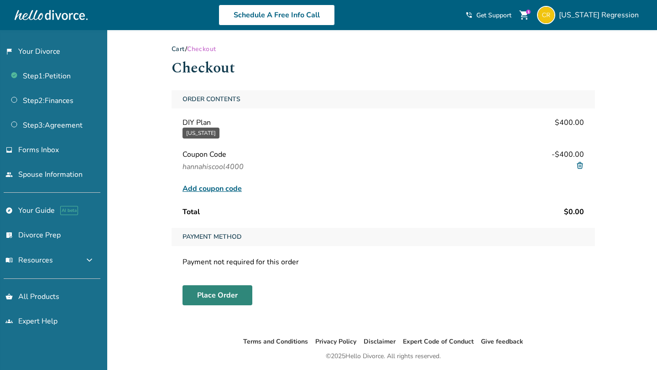
click at [199, 292] on button "Place Order" at bounding box center [217, 296] width 70 height 20
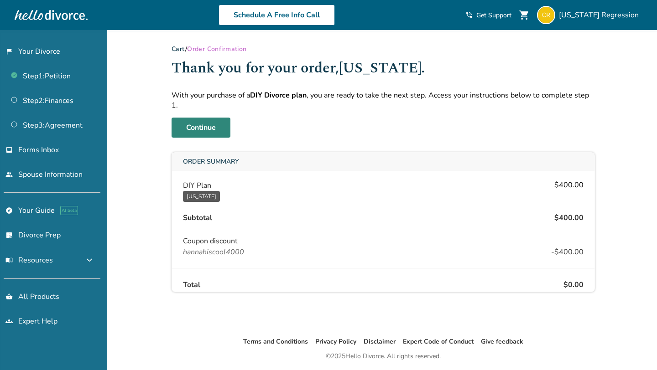
click at [204, 118] on link "Continue" at bounding box center [201, 128] width 59 height 20
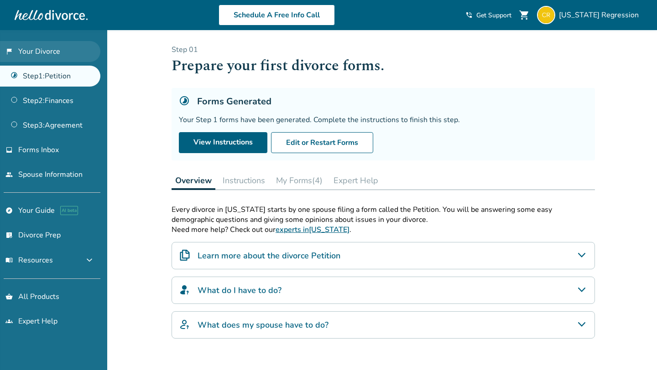
click at [52, 51] on link "flag_2 Your Divorce" at bounding box center [50, 51] width 100 height 21
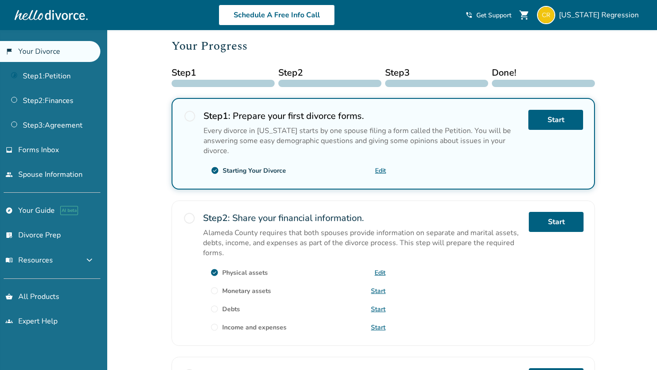
scroll to position [95, 0]
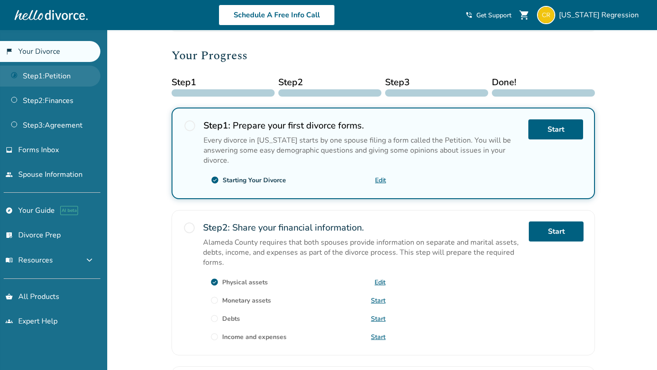
click at [46, 71] on link "Step 1 : Petition" at bounding box center [50, 76] width 100 height 21
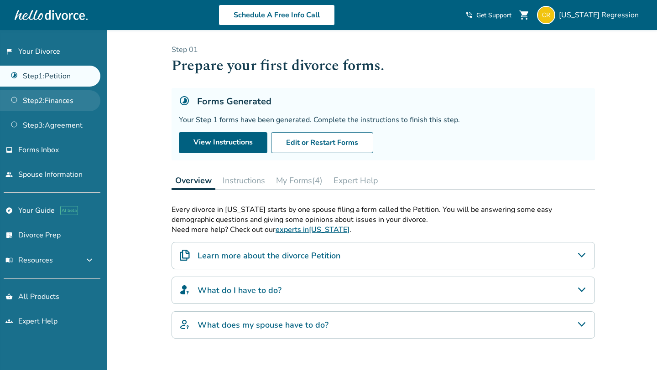
click at [71, 101] on link "Step 2 : Finances" at bounding box center [50, 100] width 100 height 21
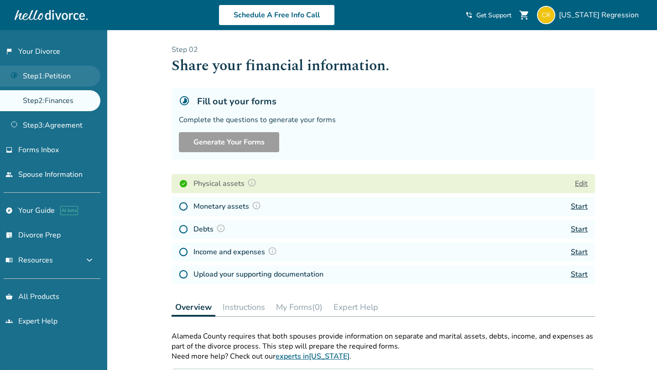
click at [52, 72] on link "Step 1 : Petition" at bounding box center [50, 76] width 100 height 21
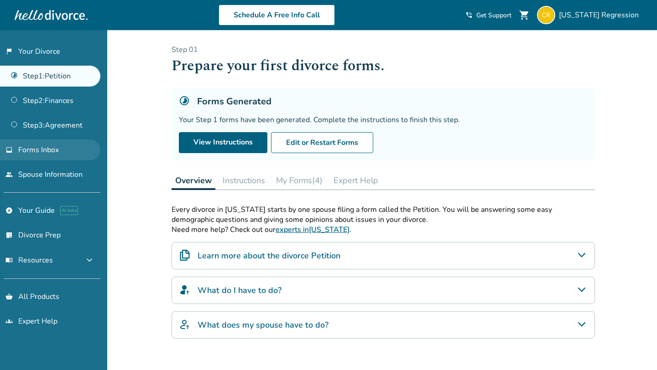
click at [36, 142] on link "inbox Forms Inbox" at bounding box center [50, 150] width 100 height 21
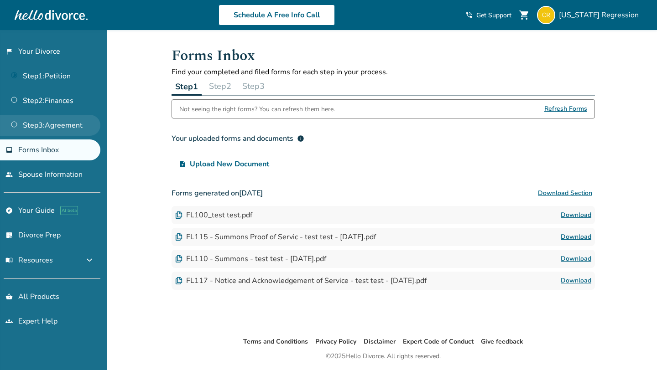
click at [48, 125] on link "Step 3 : Agreement" at bounding box center [50, 125] width 100 height 21
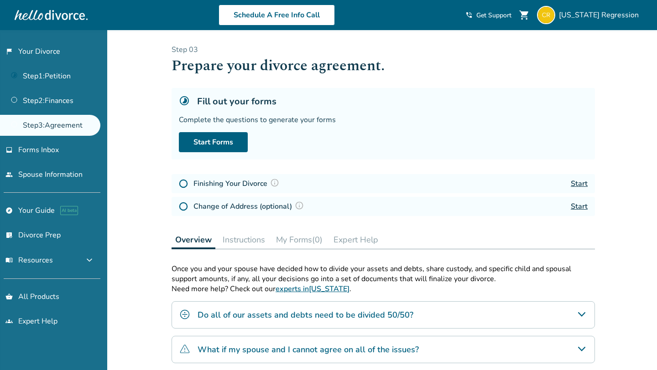
click at [159, 118] on div "Added to cart Step 0 3 Prepare your divorce agreement. Fill out your forms Comp…" at bounding box center [328, 289] width 657 height 518
click at [64, 80] on link "Step 1 : Petition" at bounding box center [50, 76] width 100 height 21
